Goal: Check status

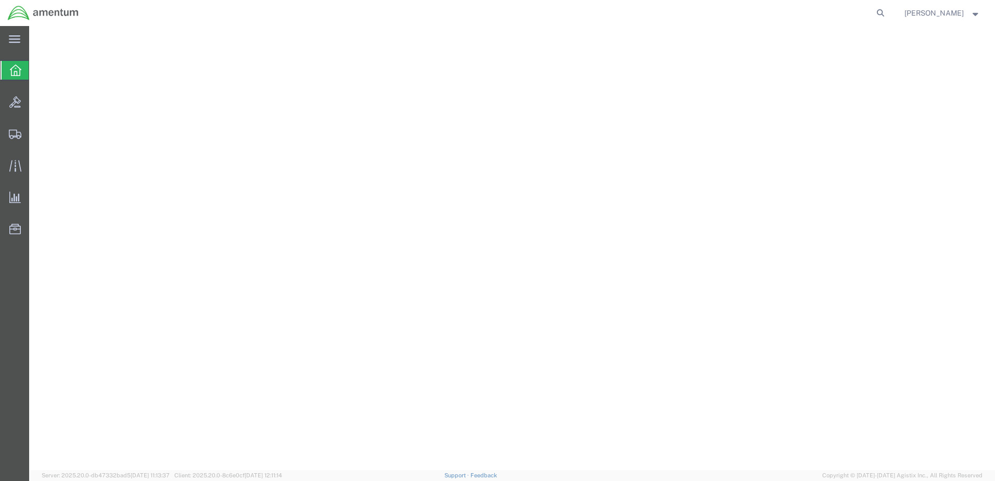
click at [888, 11] on icon at bounding box center [880, 13] width 15 height 15
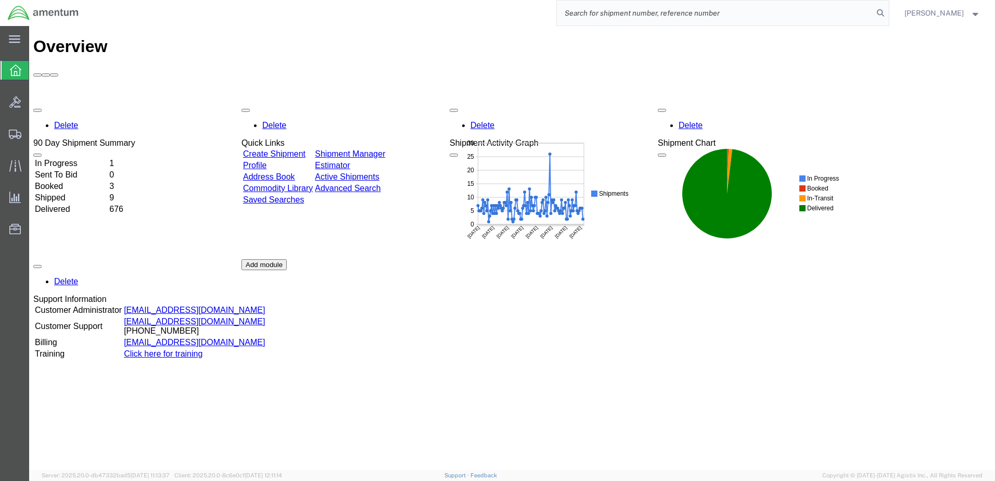
paste input "484489138094"
type input "484489138094"
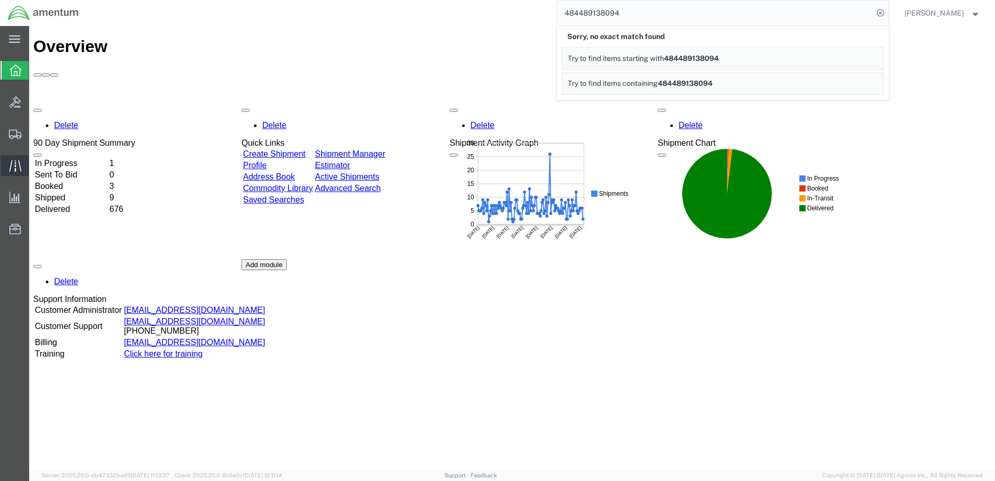
click at [17, 168] on icon at bounding box center [15, 166] width 12 height 12
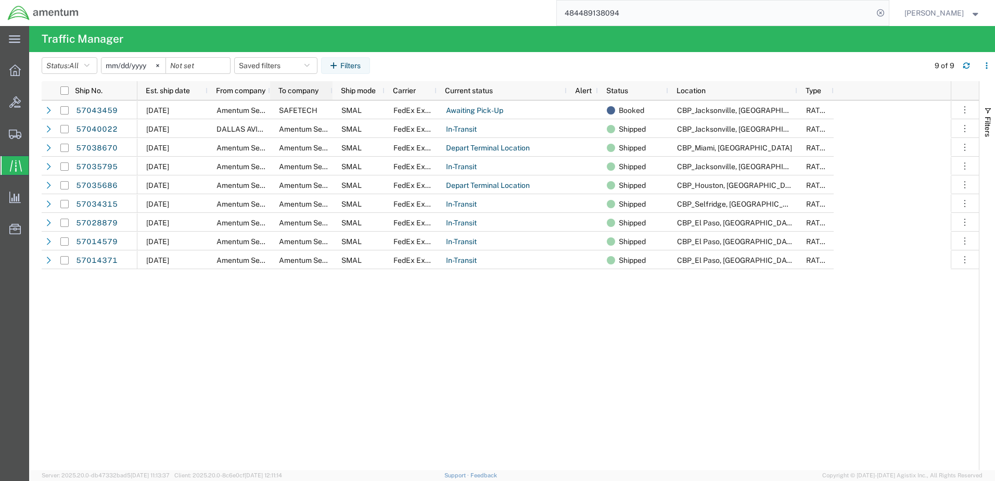
click at [271, 86] on div "To company" at bounding box center [301, 90] width 62 height 19
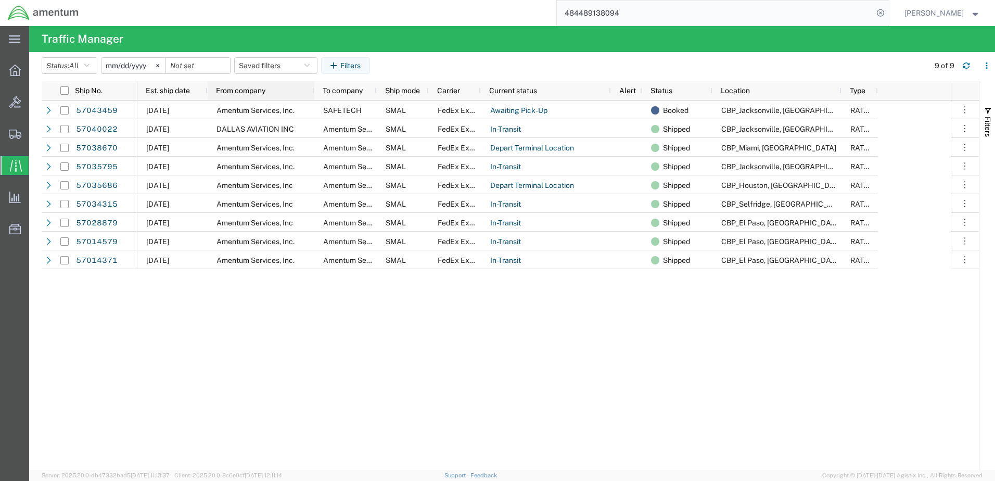
drag, startPoint x: 268, startPoint y: 86, endPoint x: 314, endPoint y: 87, distance: 45.8
click at [313, 86] on div at bounding box center [314, 90] width 4 height 19
click at [975, 14] on strong "button" at bounding box center [975, 13] width 9 height 4
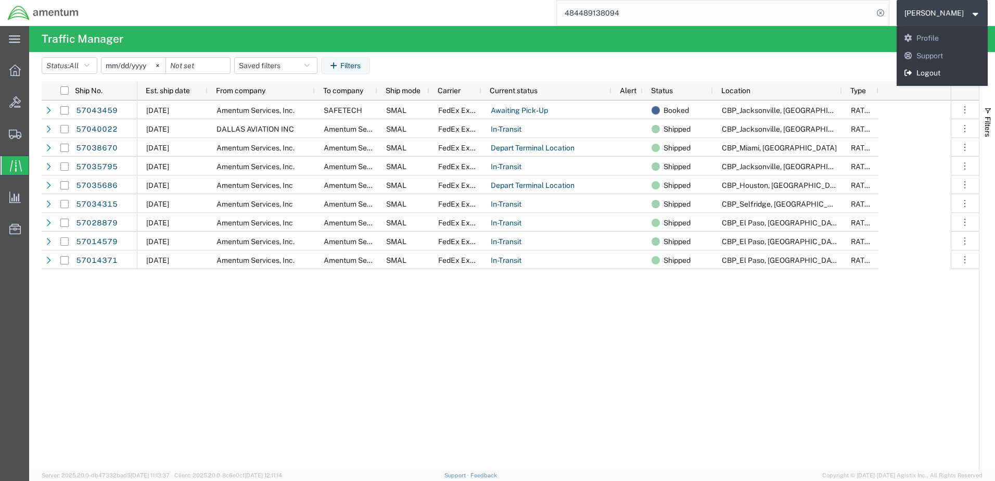
click at [945, 71] on link "Logout" at bounding box center [943, 74] width 92 height 18
